Goal: Browse casually: Explore the website without a specific task or goal

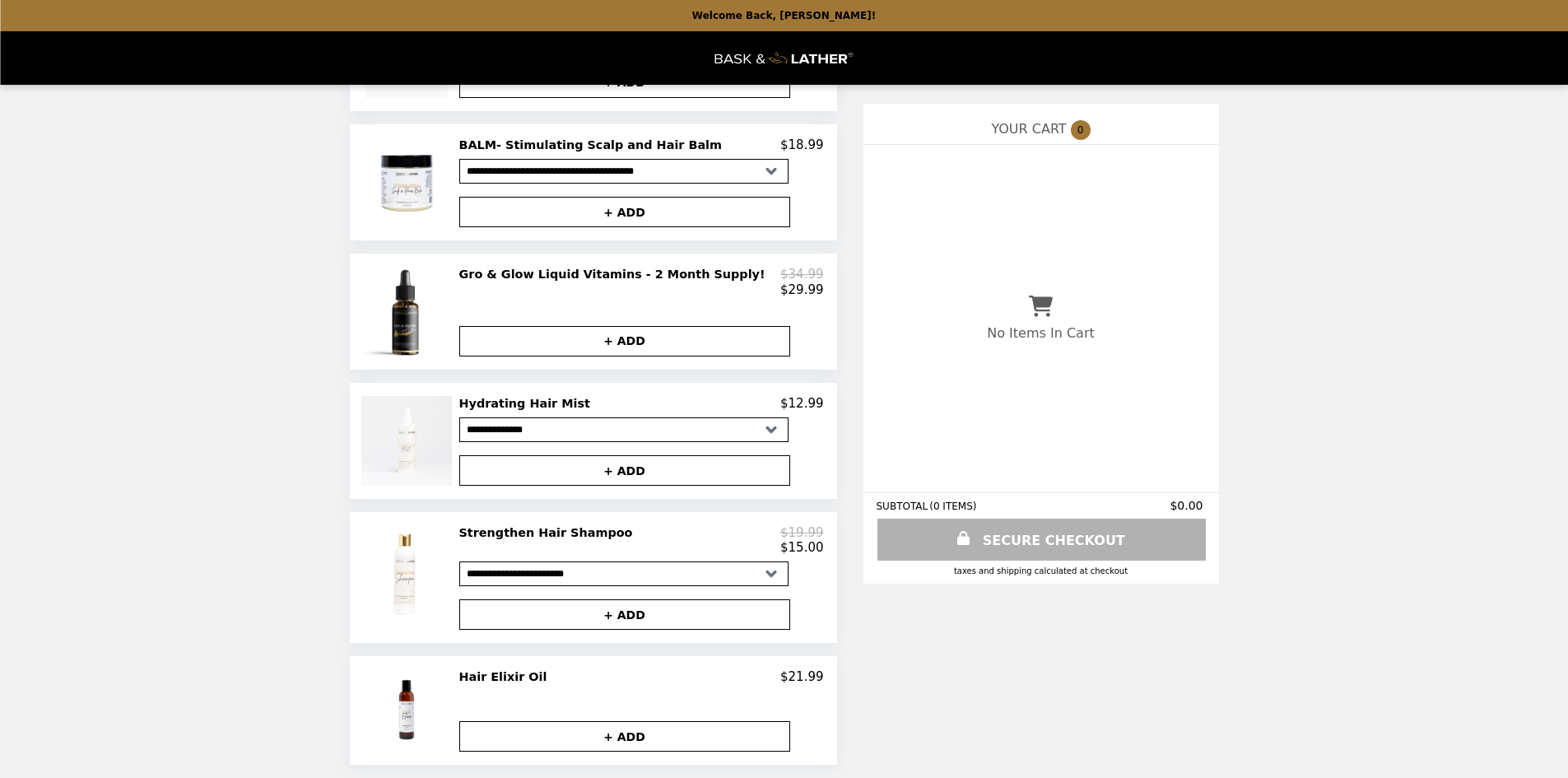
scroll to position [877, 0]
